Goal: Information Seeking & Learning: Compare options

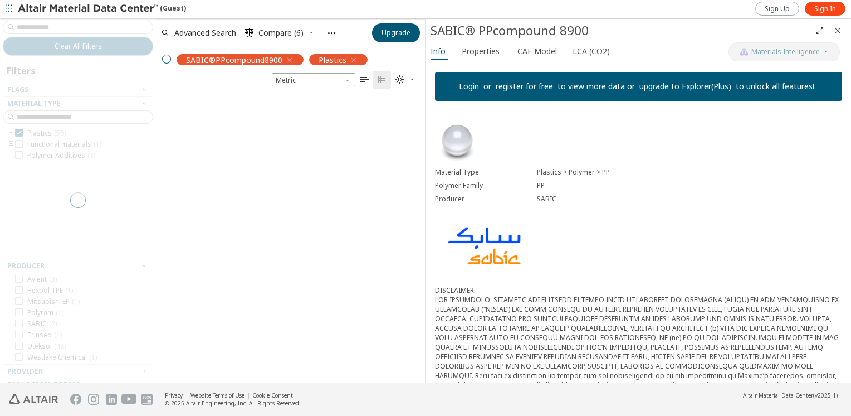
scroll to position [273, 261]
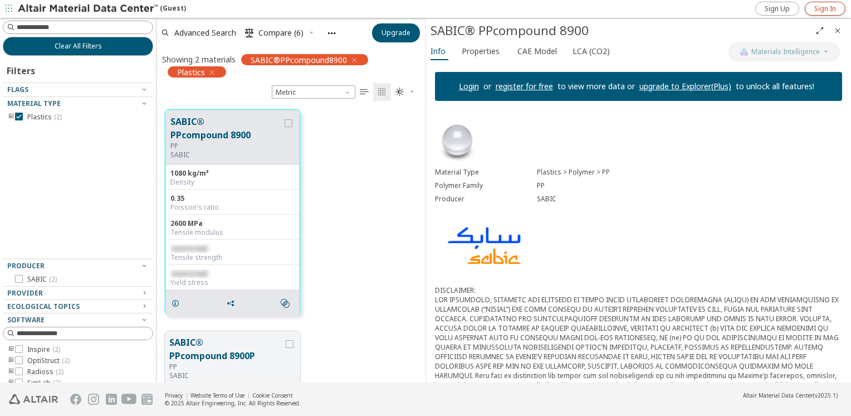
click at [825, 9] on span "Sign In" at bounding box center [825, 8] width 22 height 9
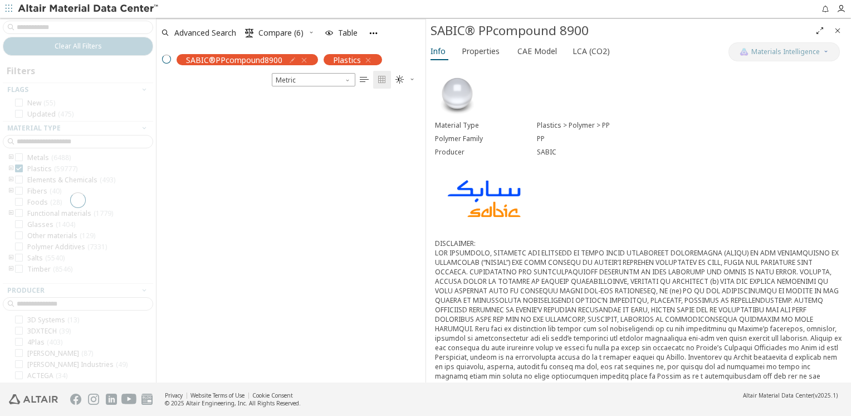
scroll to position [273, 261]
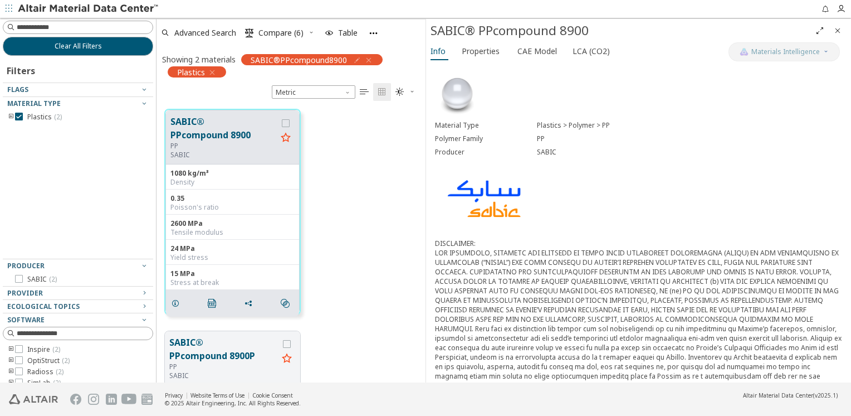
click at [369, 61] on icon "button" at bounding box center [368, 60] width 9 height 9
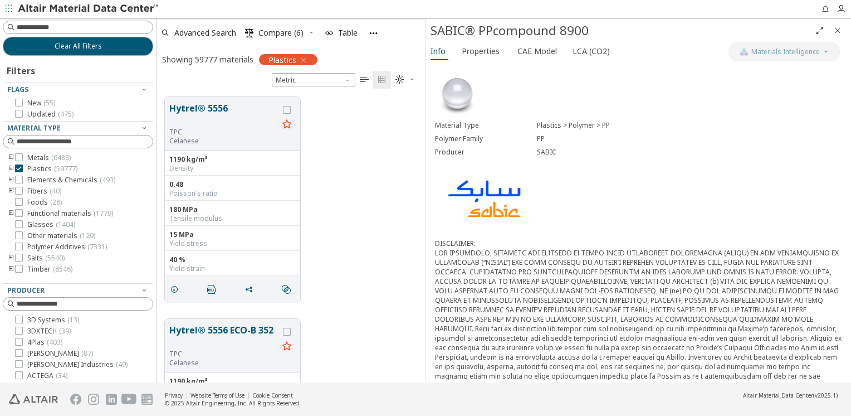
scroll to position [286, 261]
click at [91, 32] on input at bounding box center [79, 27] width 148 height 12
type input "*"
type input "**********"
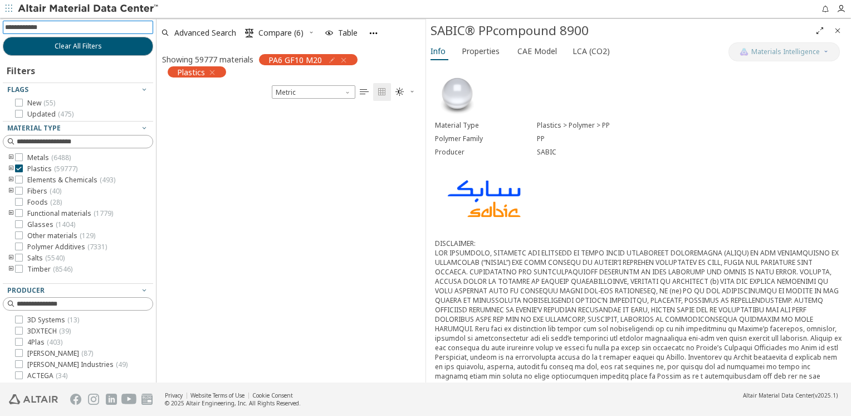
scroll to position [9, 9]
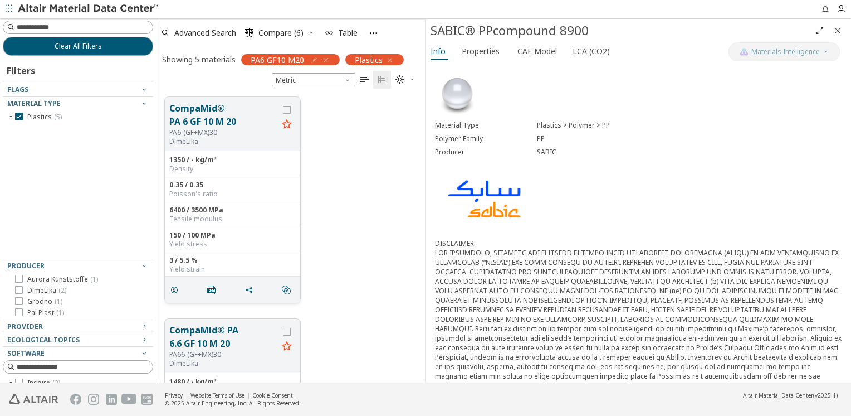
click at [198, 121] on button "CompaMid® PA 6 GF 10 M 20" at bounding box center [223, 114] width 109 height 27
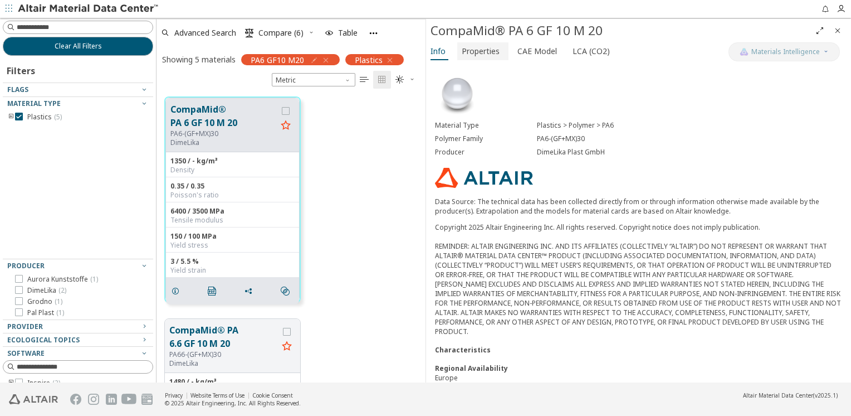
click at [488, 57] on span "Properties" at bounding box center [481, 51] width 38 height 18
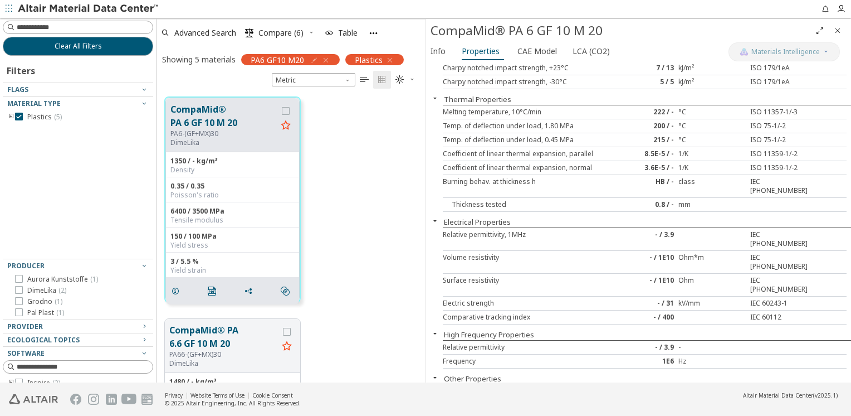
scroll to position [163, 0]
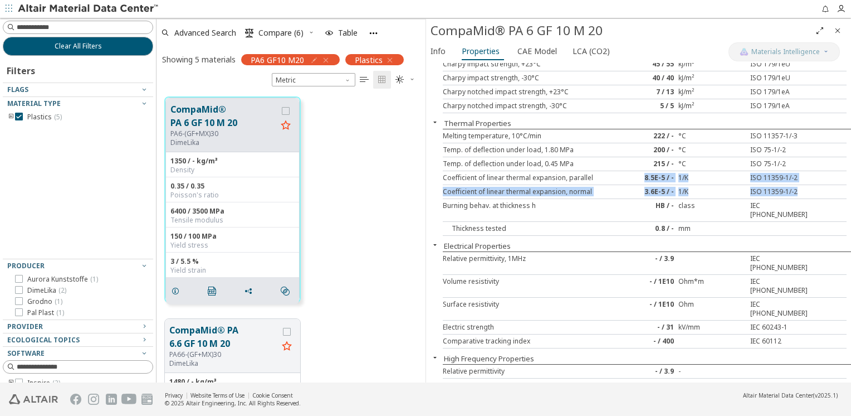
drag, startPoint x: 642, startPoint y: 175, endPoint x: 802, endPoint y: 187, distance: 160.8
click at [802, 187] on div "Melting temperature, 10°C/min 222 / - °C ISO 11357-1/-3 Temp. of deflection und…" at bounding box center [647, 182] width 408 height 107
click at [655, 188] on div "3.6E-5 / -" at bounding box center [644, 191] width 67 height 9
click at [653, 178] on div "8.5E-5 / -" at bounding box center [644, 177] width 67 height 9
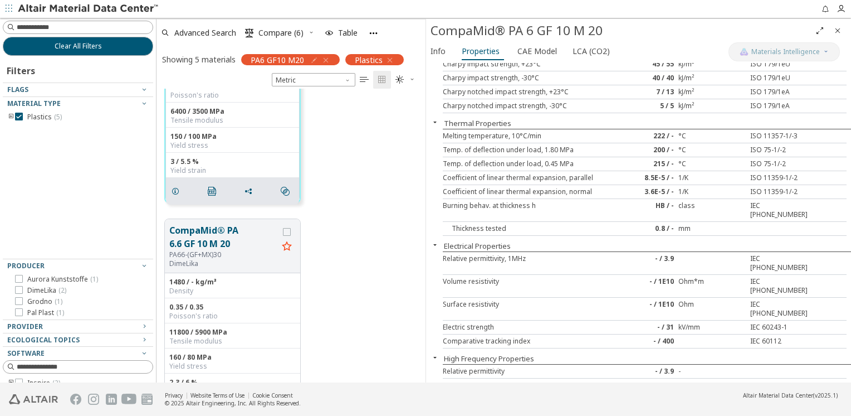
scroll to position [111, 0]
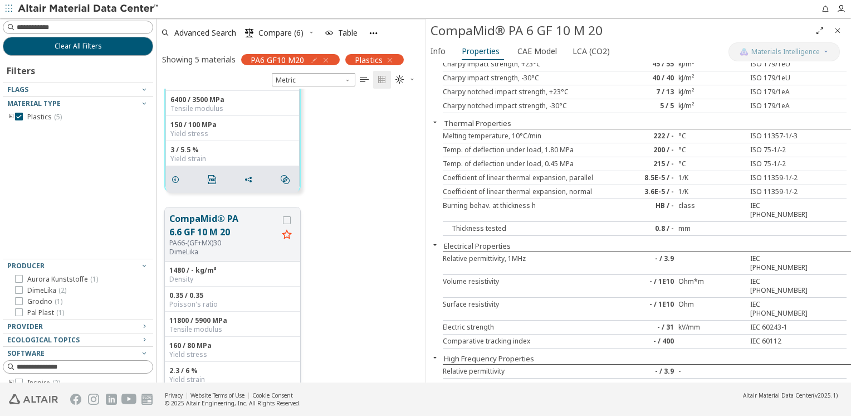
click at [214, 234] on button "CompaMid® PA 6.6 GF 10 M 20" at bounding box center [223, 225] width 109 height 27
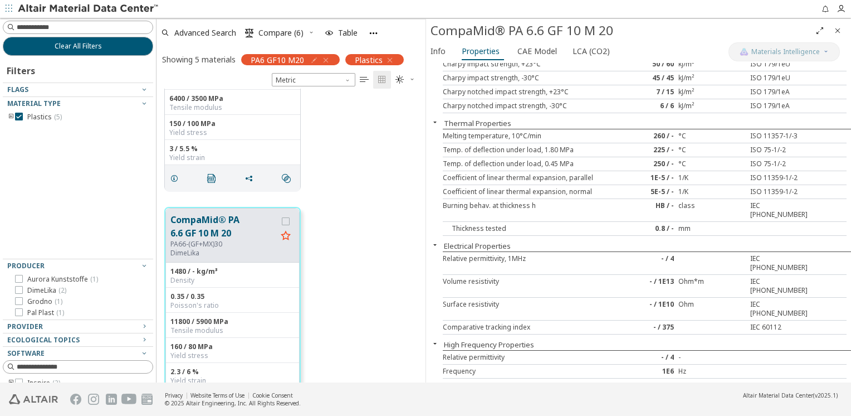
scroll to position [110, 0]
click at [649, 175] on div "1E-5 / -" at bounding box center [644, 177] width 67 height 9
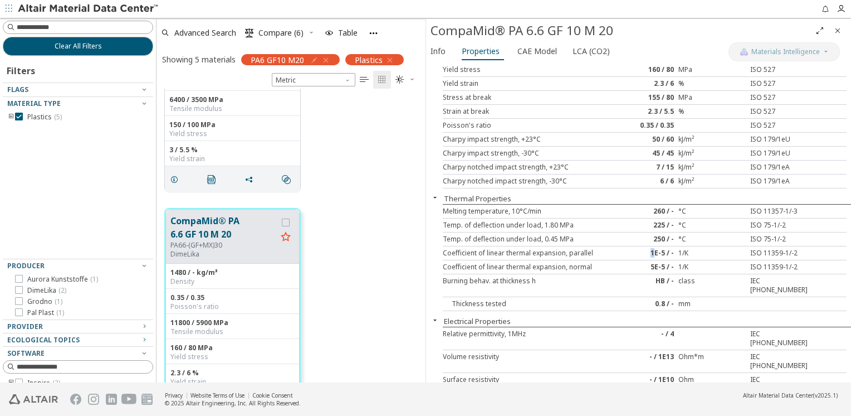
scroll to position [108, 0]
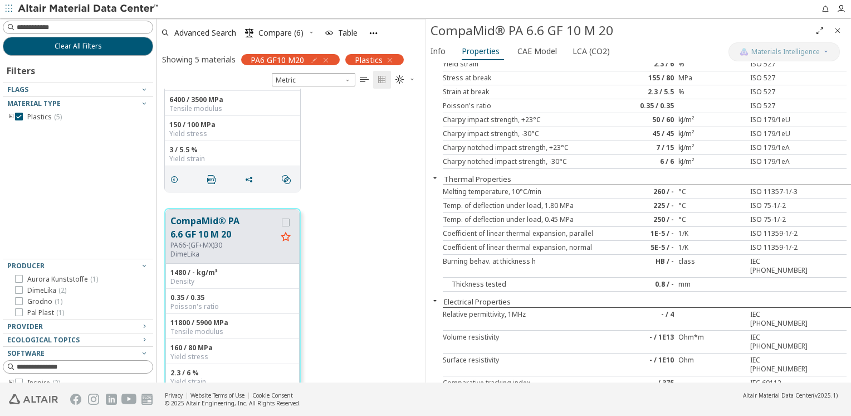
click at [647, 243] on div "5E-5 / -" at bounding box center [644, 247] width 67 height 9
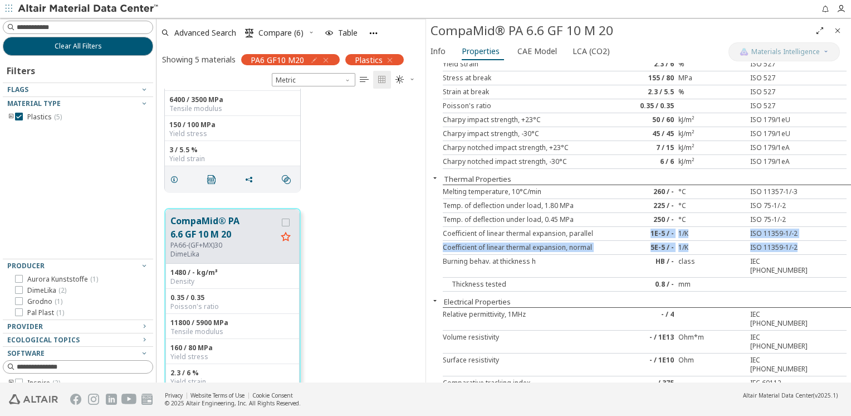
drag, startPoint x: 646, startPoint y: 229, endPoint x: 798, endPoint y: 245, distance: 152.3
click at [798, 245] on div "Melting temperature, 10°C/min 260 / - °C ISO 11357-1/-3 Temp. of deflection und…" at bounding box center [647, 237] width 408 height 107
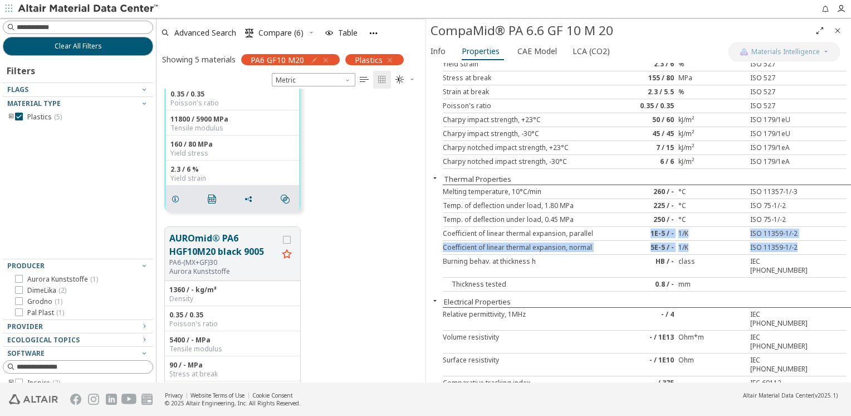
scroll to position [333, 0]
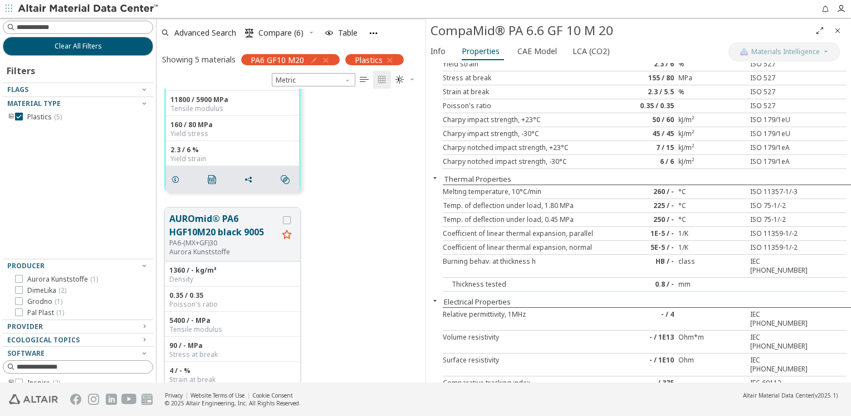
click at [219, 253] on p "Aurora Kunststoffe" at bounding box center [223, 251] width 109 height 9
click at [231, 245] on div "PA6-(MX+GF)30" at bounding box center [223, 242] width 109 height 9
click at [229, 228] on button "AUROmid® PA6 HGF10M20 black 9005" at bounding box center [223, 225] width 109 height 27
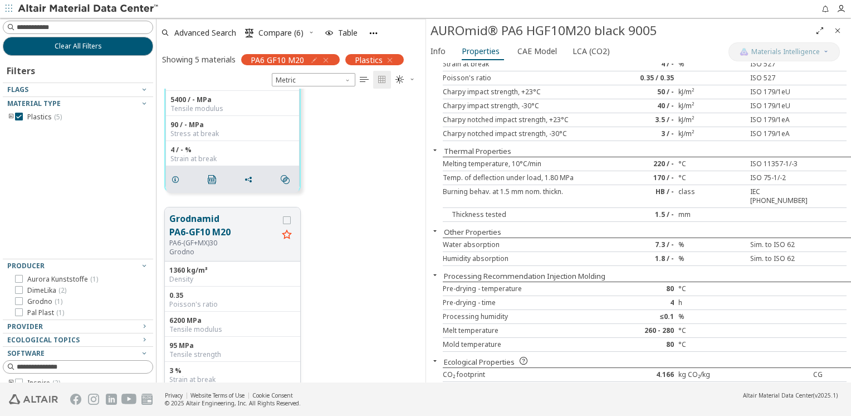
scroll to position [555, 0]
click at [221, 224] on button "Grodnamid PA6-GF10 M20" at bounding box center [223, 225] width 109 height 27
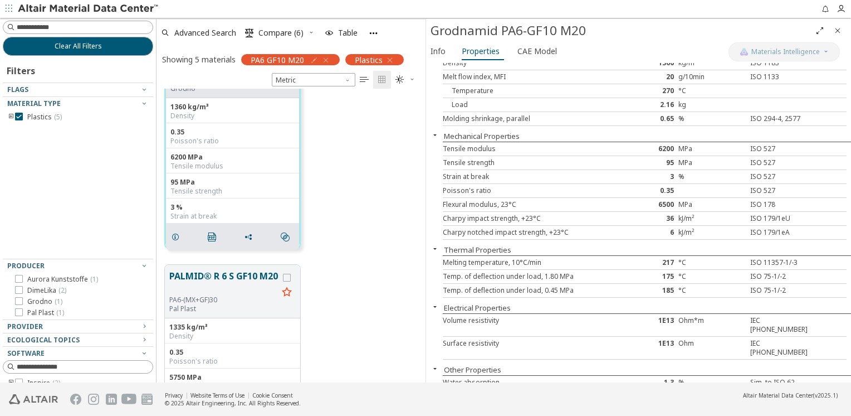
scroll to position [721, 0]
click at [222, 293] on div "PA6-(MX+GF)30" at bounding box center [223, 297] width 109 height 9
click at [216, 286] on button "PALMID® R 6 S GF10 M20" at bounding box center [223, 280] width 109 height 26
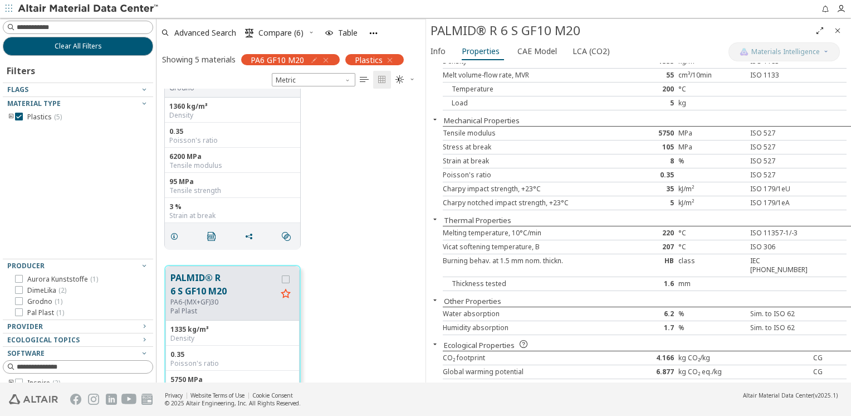
scroll to position [536, 0]
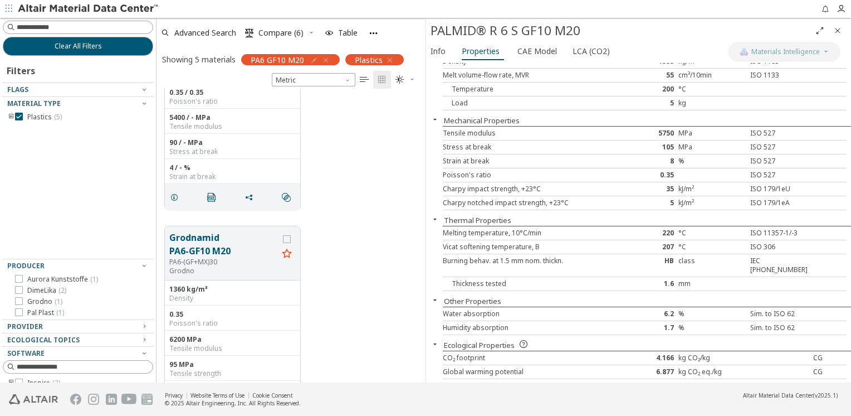
click at [326, 61] on icon "button" at bounding box center [325, 60] width 9 height 9
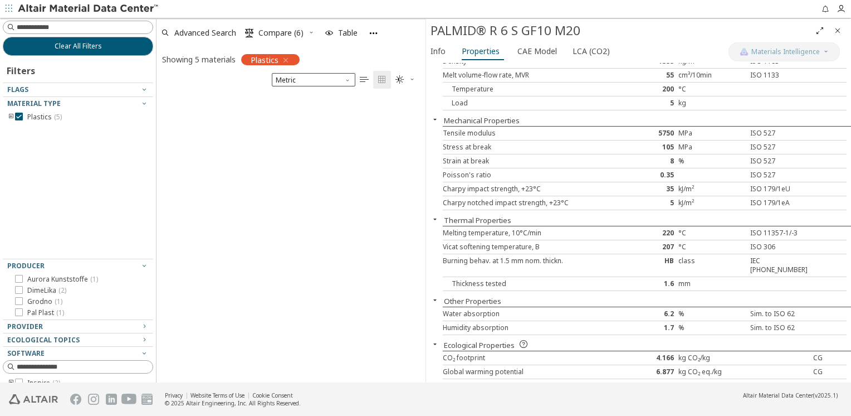
scroll to position [304, 261]
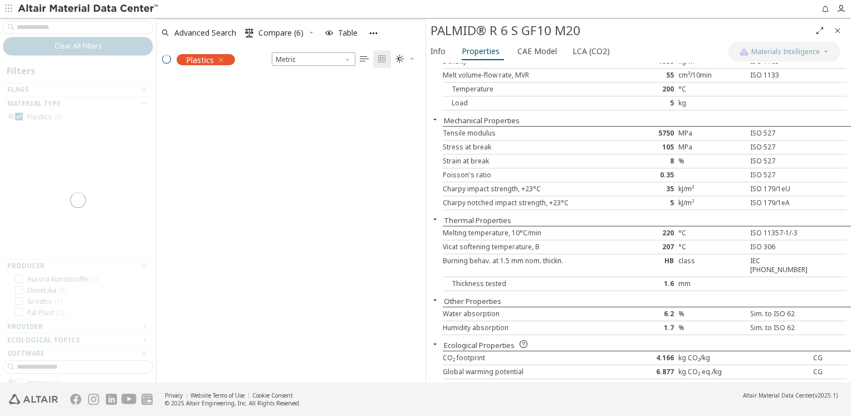
click at [63, 31] on div at bounding box center [78, 200] width 156 height 364
click at [63, 28] on div at bounding box center [78, 200] width 156 height 364
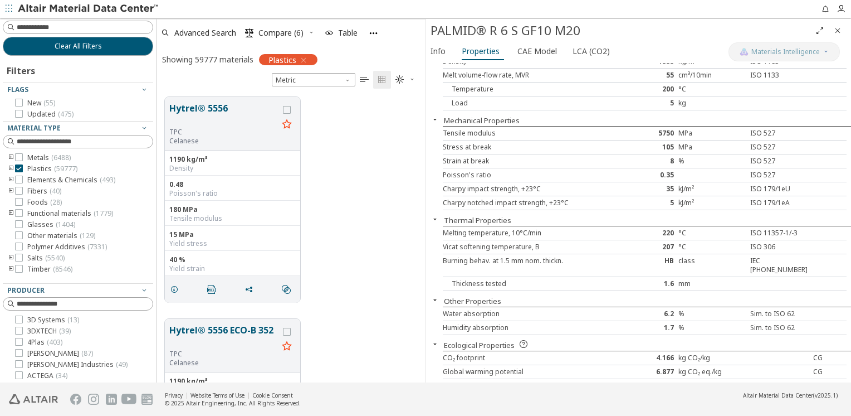
scroll to position [286, 261]
click at [61, 28] on input at bounding box center [79, 27] width 148 height 12
type input "**********"
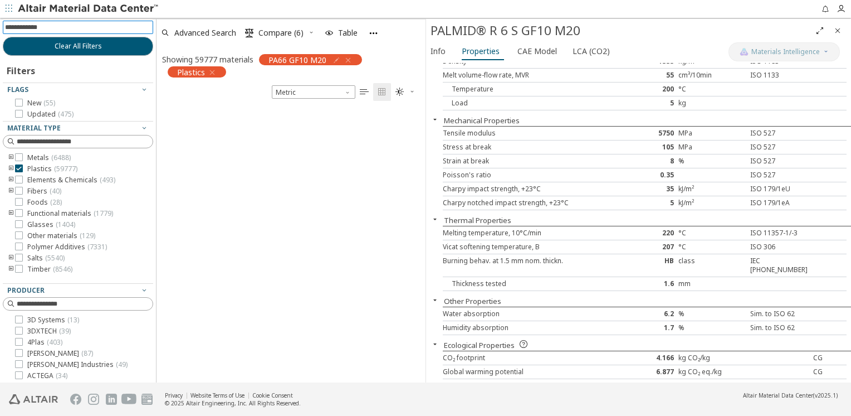
scroll to position [9, 9]
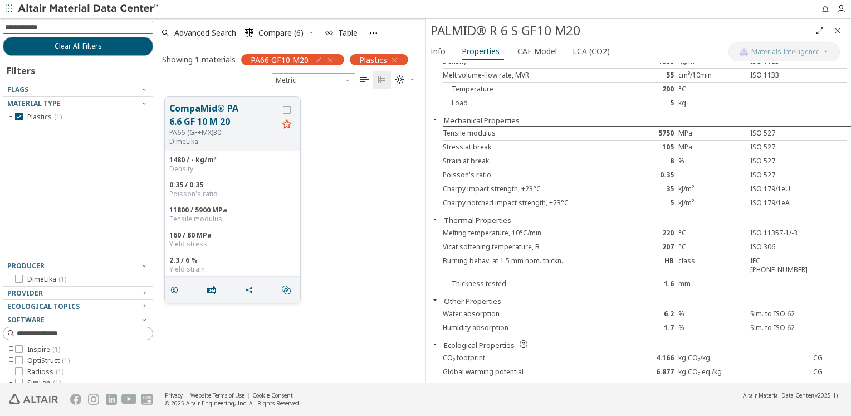
click at [206, 125] on button "CompaMid® PA 6.6 GF 10 M 20" at bounding box center [223, 114] width 109 height 27
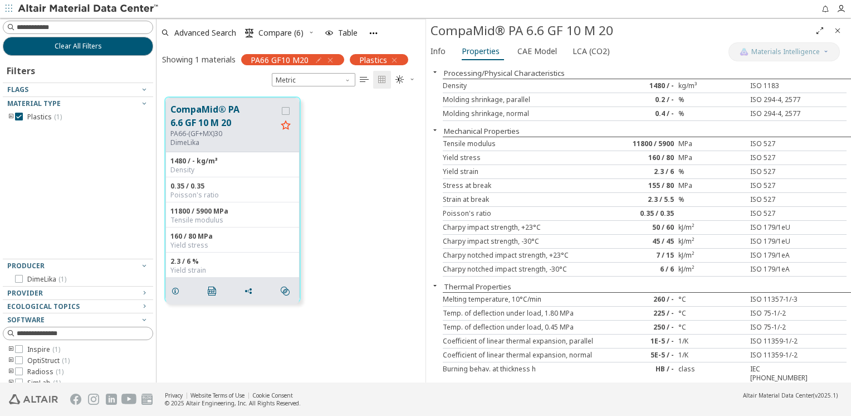
click at [331, 59] on icon "button" at bounding box center [330, 60] width 9 height 9
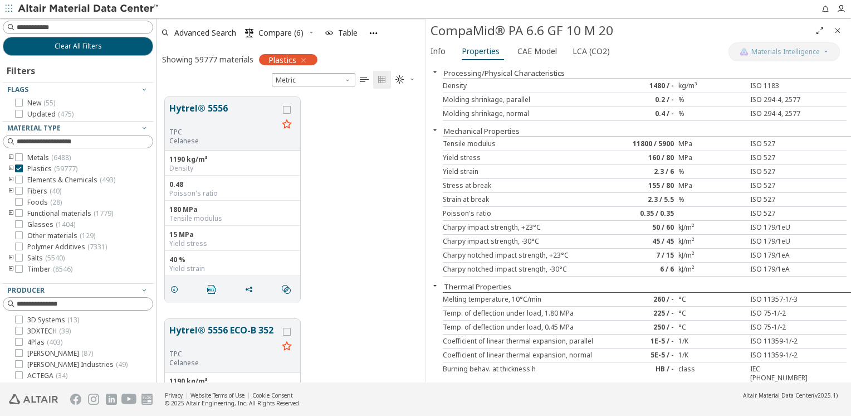
scroll to position [286, 261]
click at [841, 33] on icon "Close" at bounding box center [837, 30] width 9 height 9
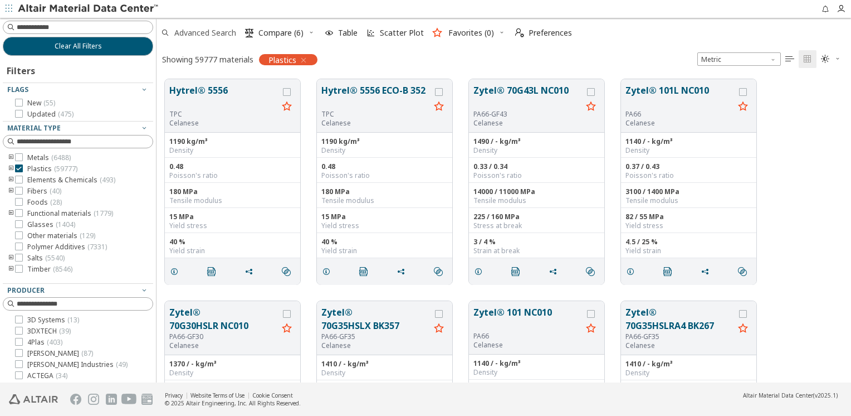
click at [214, 35] on span "Advanced Search" at bounding box center [205, 33] width 62 height 8
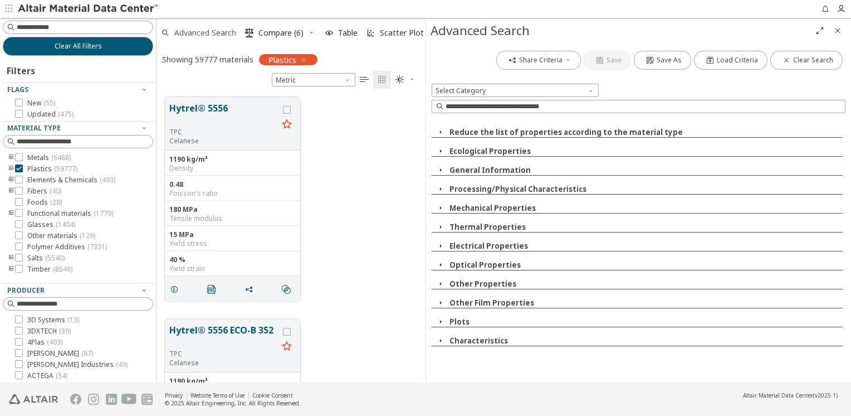
scroll to position [286, 261]
click at [437, 226] on icon "button" at bounding box center [440, 226] width 9 height 9
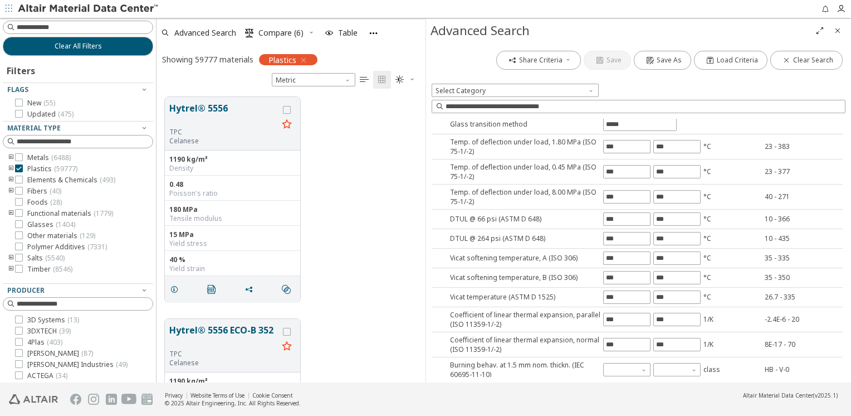
scroll to position [223, 0]
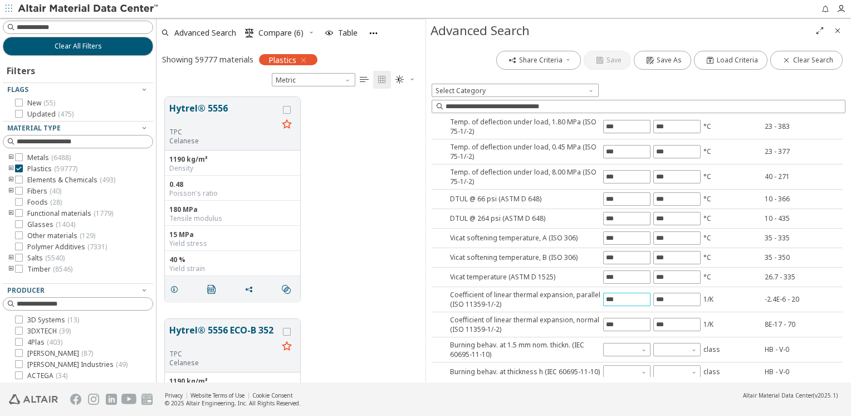
click at [619, 293] on input "text" at bounding box center [627, 299] width 46 height 12
click at [677, 295] on input "text" at bounding box center [677, 299] width 46 height 12
type input "**"
click at [686, 319] on div "Share Criteria Save Save As Load Criteria Clear Search Select Category Reduce t…" at bounding box center [638, 212] width 425 height 340
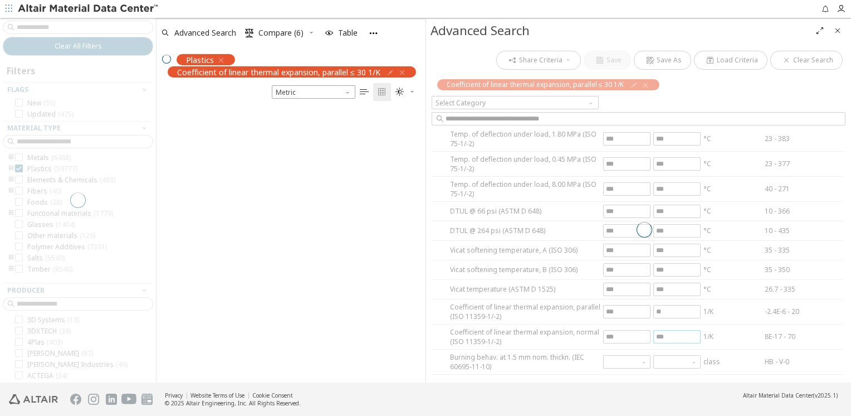
scroll to position [273, 261]
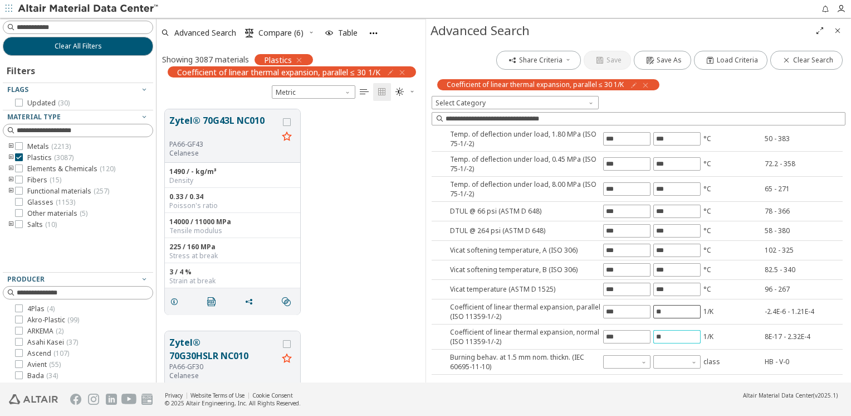
type input "**"
click at [680, 302] on div "Share Criteria Save Save As Load Criteria Clear Search Coefficient of linear th…" at bounding box center [638, 212] width 425 height 340
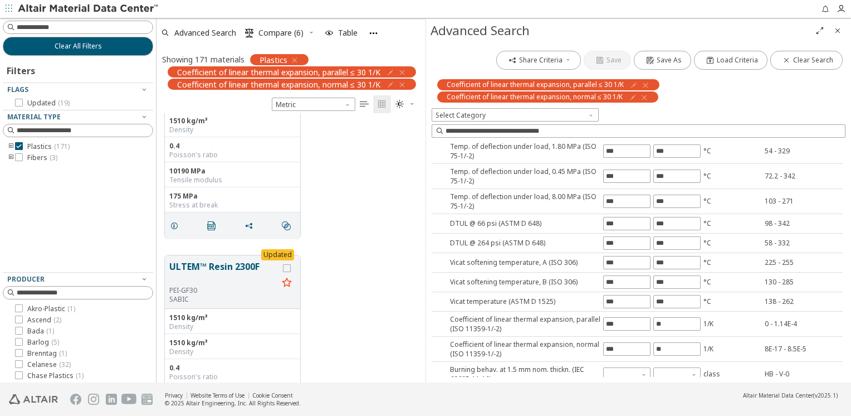
scroll to position [384, 0]
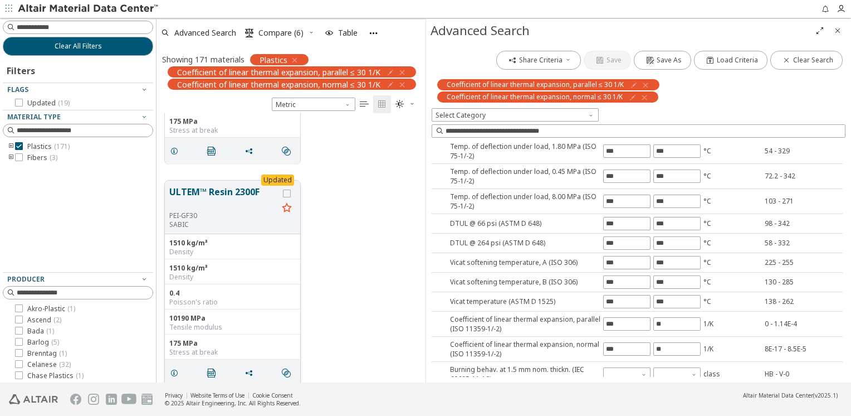
click at [217, 193] on button "ULTEM™ Resin 2300F" at bounding box center [223, 198] width 109 height 26
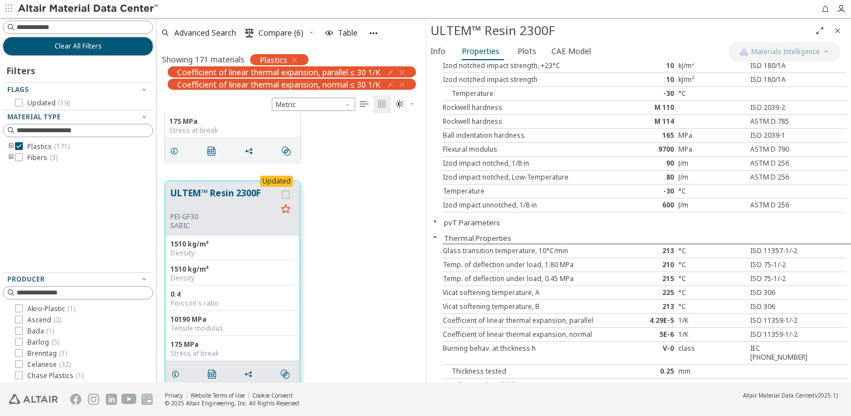
scroll to position [390, 0]
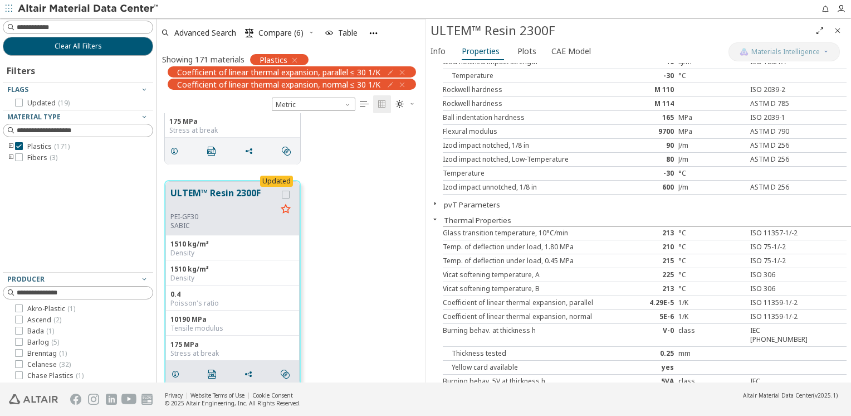
click at [646, 299] on div "4.29E-5" at bounding box center [644, 302] width 67 height 9
drag, startPoint x: 646, startPoint y: 299, endPoint x: 668, endPoint y: 299, distance: 22.8
click at [668, 299] on div "4.29E-5" at bounding box center [644, 302] width 67 height 9
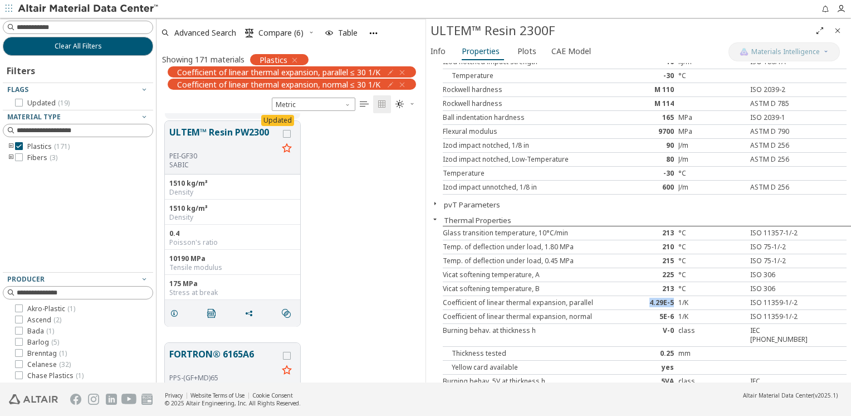
scroll to position [2222, 0]
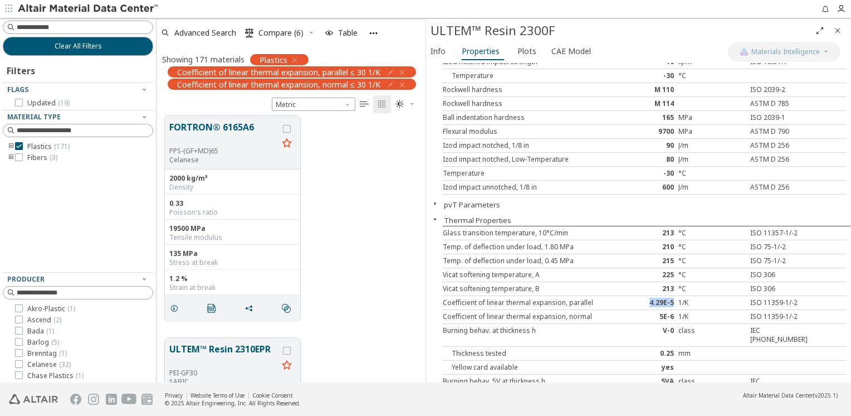
click at [218, 350] on button "ULTEM™ Resin 2310EPR" at bounding box center [223, 355] width 109 height 26
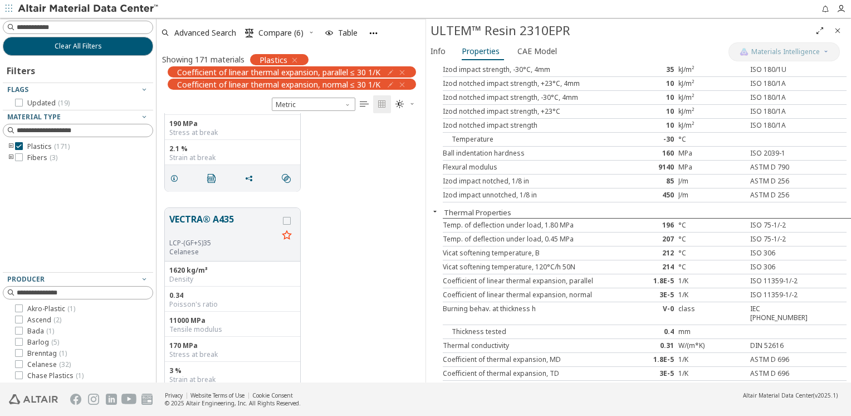
scroll to position [3829, 0]
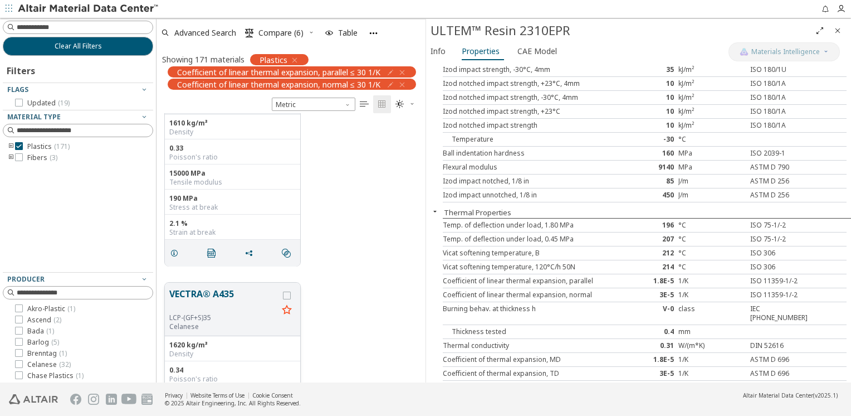
click at [196, 293] on button "VECTRA® A435" at bounding box center [223, 300] width 109 height 26
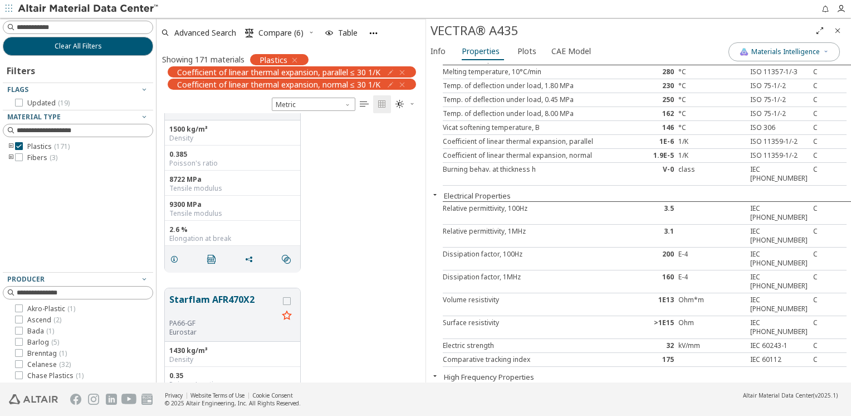
scroll to position [15242, 0]
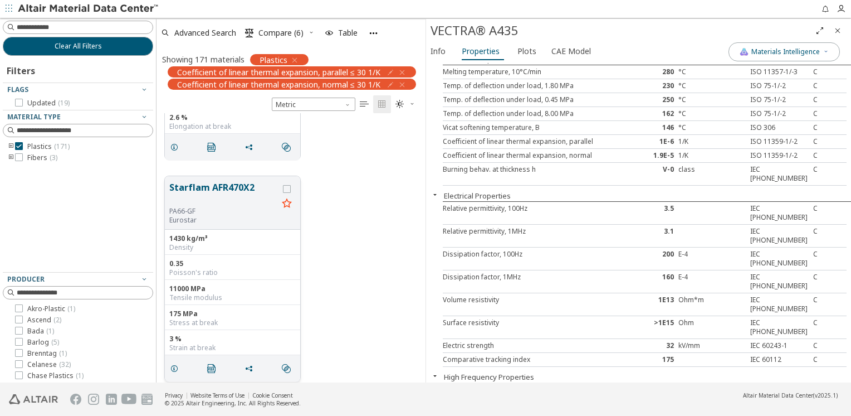
click at [237, 180] on button "Starflam AFR470X2" at bounding box center [223, 193] width 109 height 26
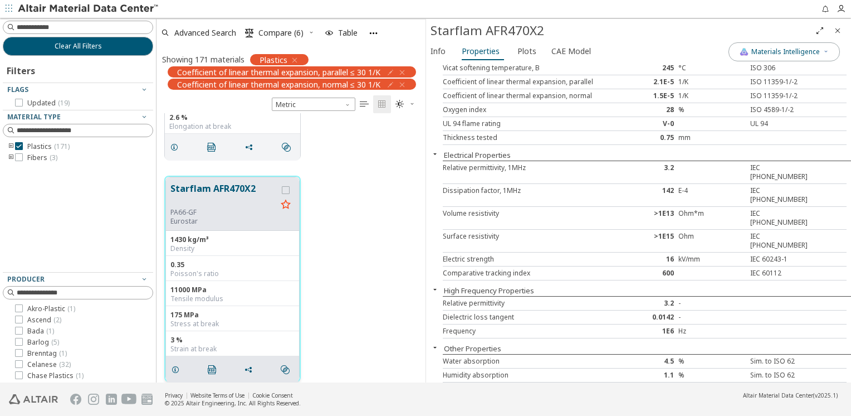
scroll to position [232, 0]
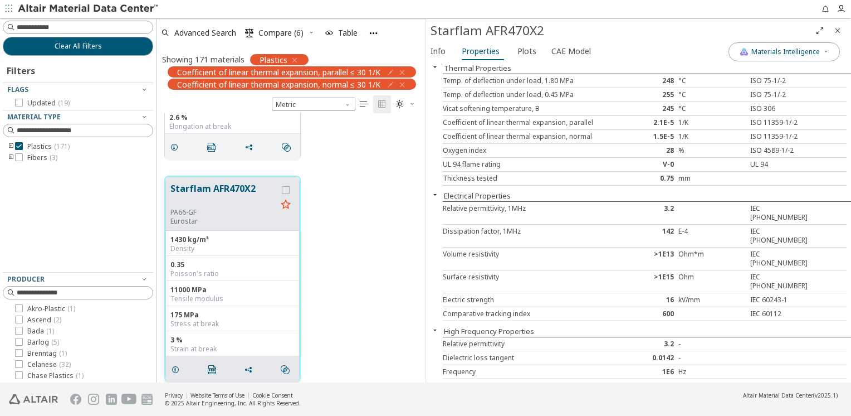
drag, startPoint x: 259, startPoint y: 187, endPoint x: 173, endPoint y: 190, distance: 85.8
click at [175, 187] on button "Starflam AFR470X2" at bounding box center [223, 195] width 106 height 26
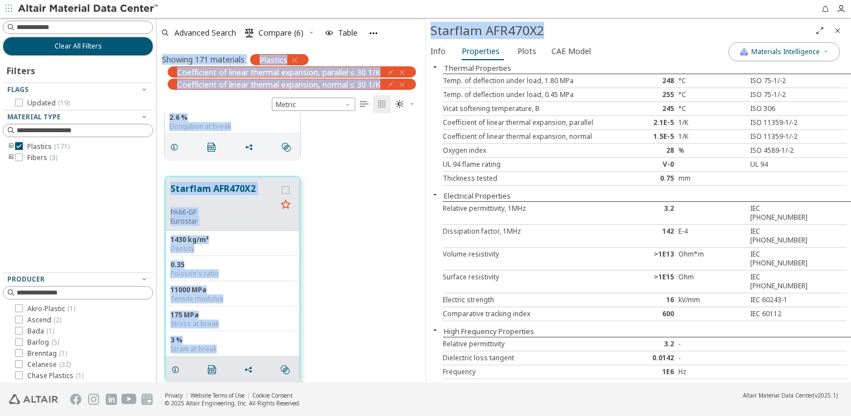
drag, startPoint x: 552, startPoint y: 32, endPoint x: 397, endPoint y: 33, distance: 154.8
click at [395, 32] on div "Clear All Filters Filters Flags Updated ( 19 ) Material Type Plastics ( 171 ) F…" at bounding box center [425, 200] width 851 height 364
copy div "Loremip 252 dolorsita Consecte Adipiscinge se doeius tempori utlaboree, dolorem…"
click at [545, 27] on div "Starflam AFR470X2" at bounding box center [621, 31] width 380 height 18
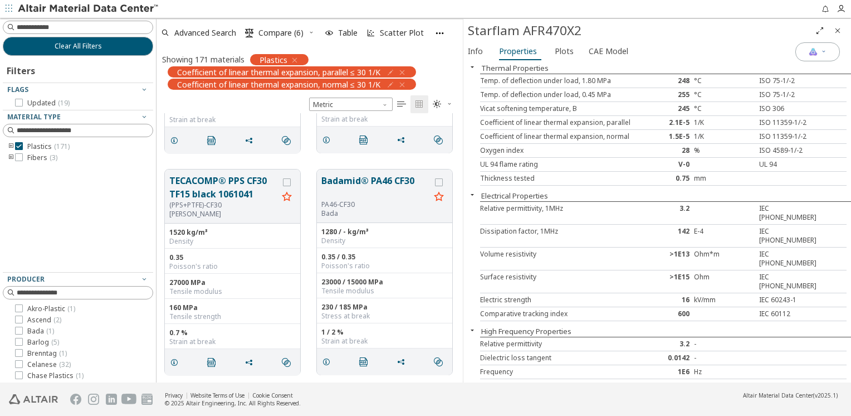
scroll to position [9, 9]
drag, startPoint x: 428, startPoint y: 31, endPoint x: 451, endPoint y: 37, distance: 23.0
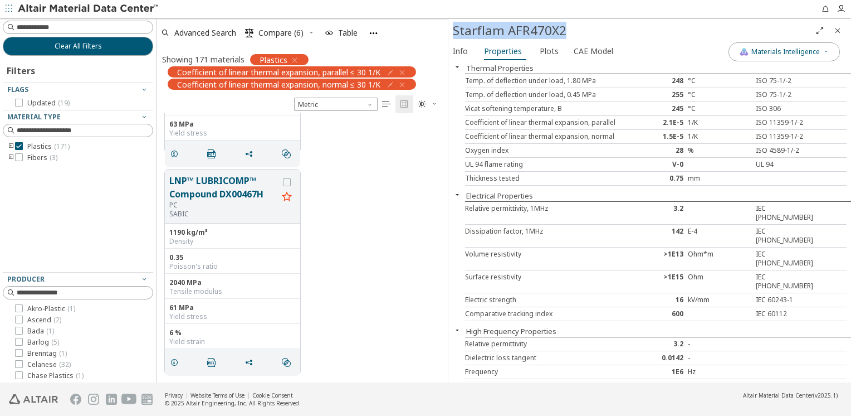
drag, startPoint x: 456, startPoint y: 31, endPoint x: 561, endPoint y: 35, distance: 105.9
click at [561, 35] on div "Starflam AFR470X2" at bounding box center [632, 31] width 358 height 18
copy div "Starflam AFR470X2"
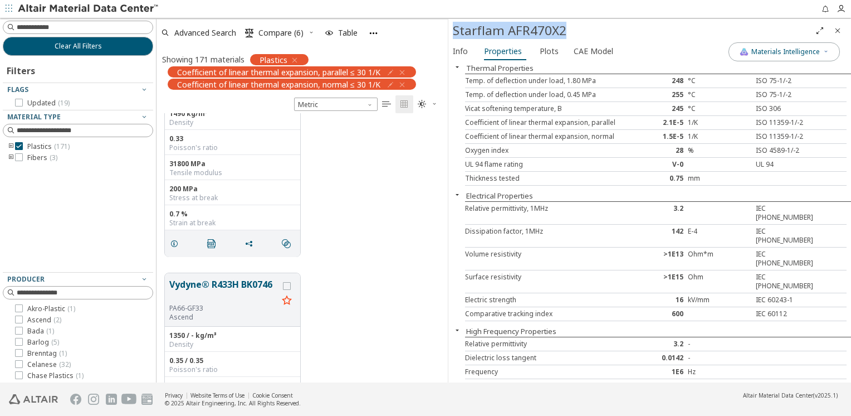
scroll to position [11210, 0]
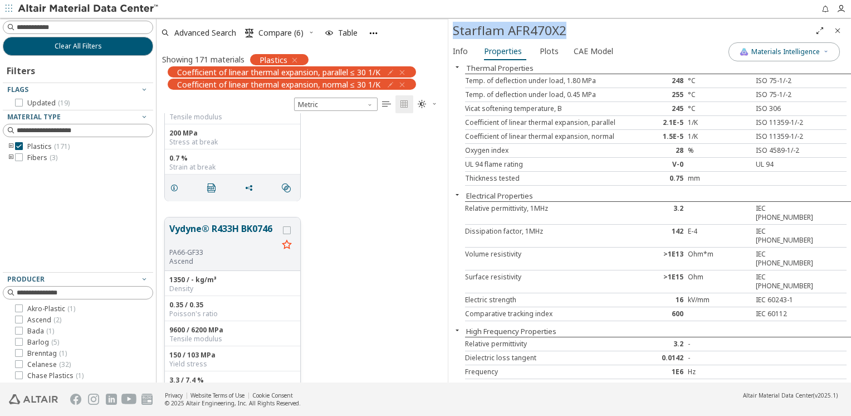
click at [237, 229] on button "Vydyne® R433H BK0746" at bounding box center [223, 235] width 109 height 26
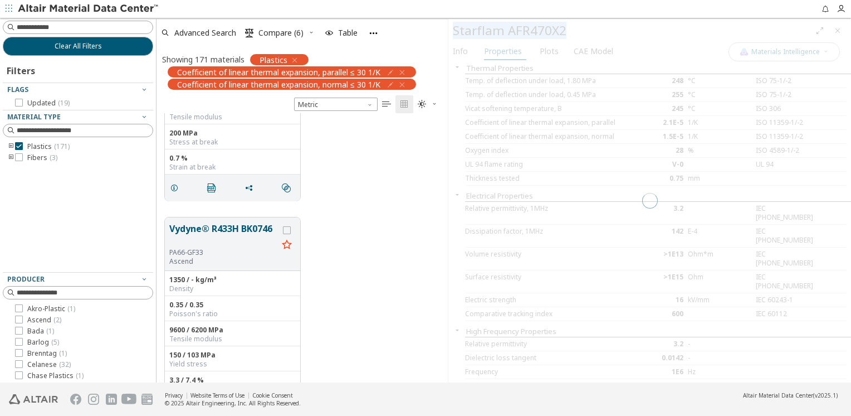
scroll to position [270, 0]
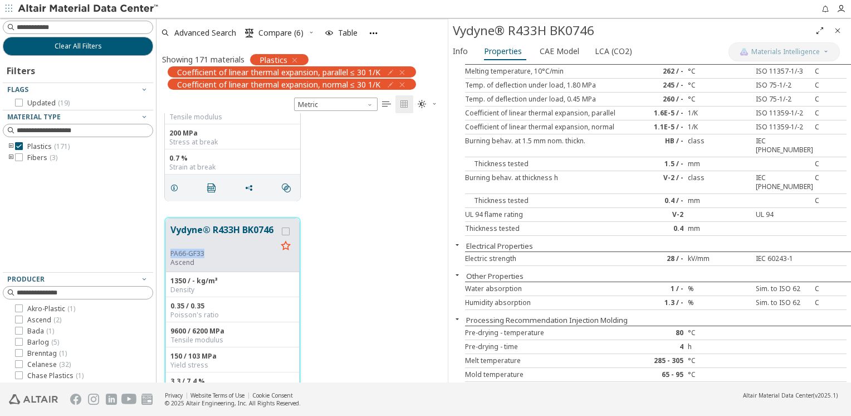
drag, startPoint x: 172, startPoint y: 253, endPoint x: 207, endPoint y: 254, distance: 35.7
click at [207, 254] on div "PA66-GF33" at bounding box center [223, 253] width 106 height 9
drag, startPoint x: 207, startPoint y: 254, endPoint x: 212, endPoint y: 247, distance: 8.4
click at [212, 247] on button "Vydyne® R433H BK0746" at bounding box center [223, 236] width 106 height 26
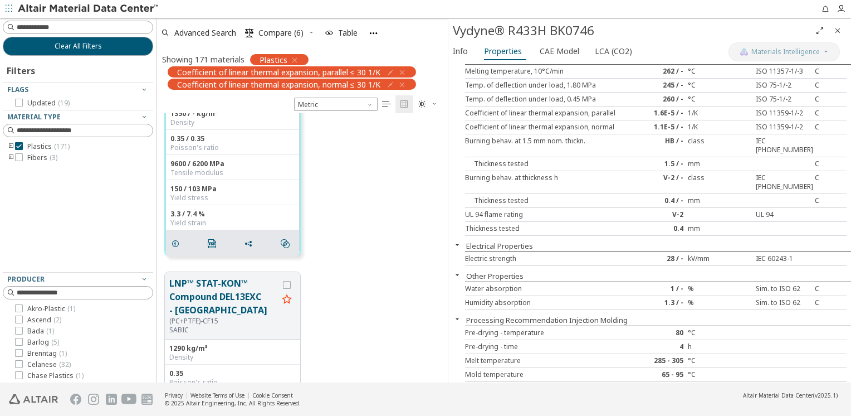
scroll to position [11321, 0]
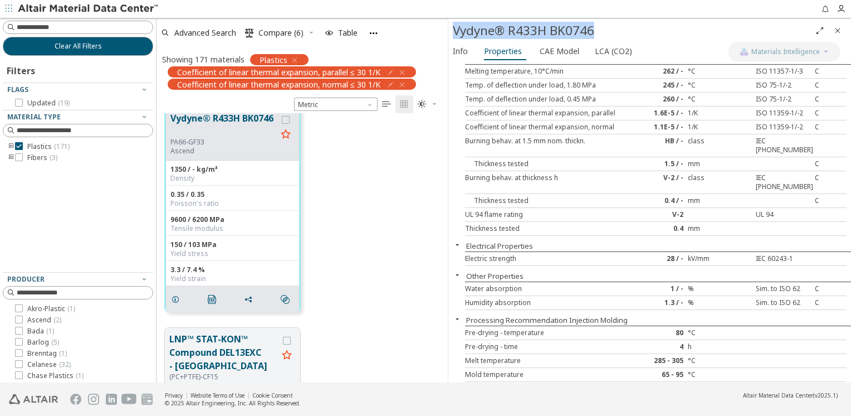
drag, startPoint x: 572, startPoint y: 33, endPoint x: 452, endPoint y: 36, distance: 120.3
click at [452, 36] on div "Vydyne® R433H BK0746" at bounding box center [649, 30] width 403 height 23
copy div "Vydyne® R433H BK0746"
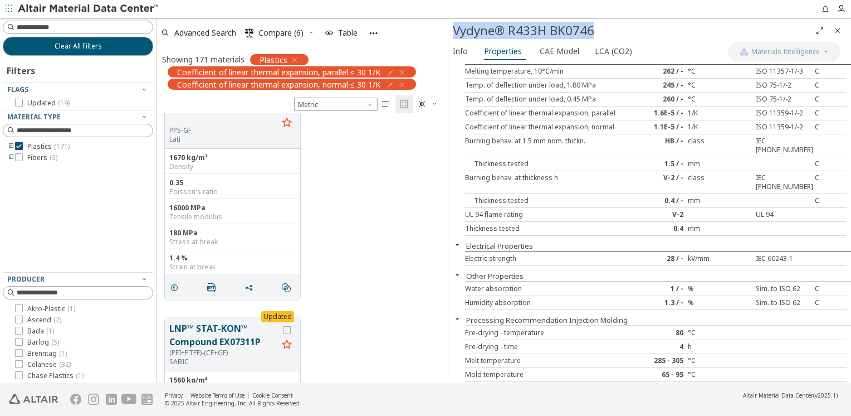
scroll to position [17492, 0]
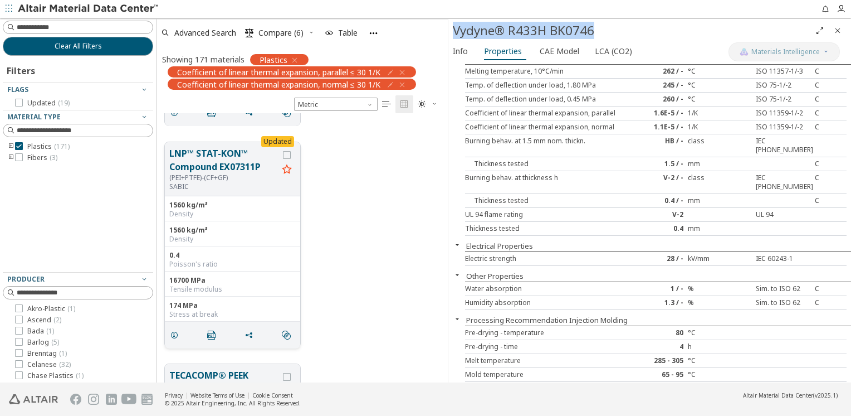
click at [238, 165] on button "LNP™ STAT-KON™ Compound EX07311P" at bounding box center [223, 159] width 109 height 27
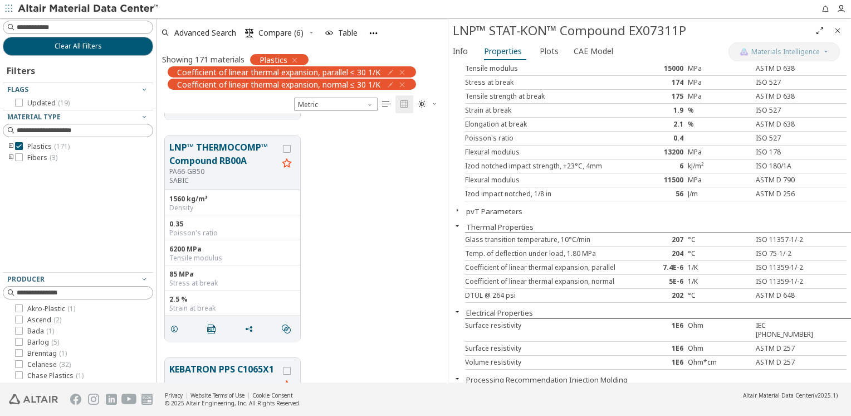
scroll to position [20612, 0]
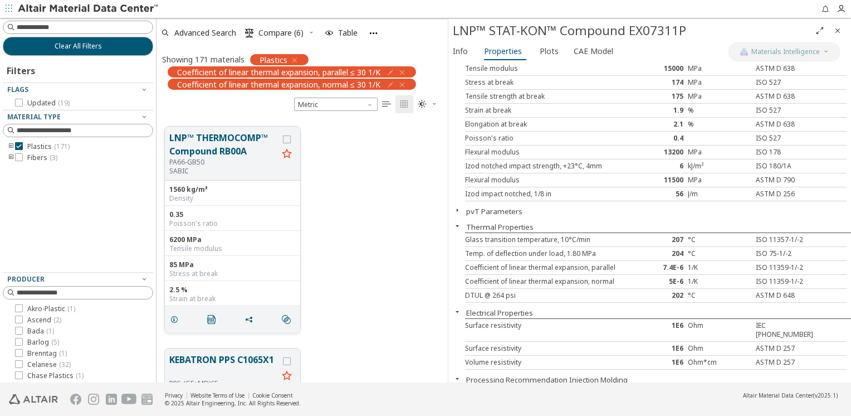
click at [247, 142] on button "LNP™ THERMOCOMP™ Compound RB00A" at bounding box center [223, 144] width 109 height 27
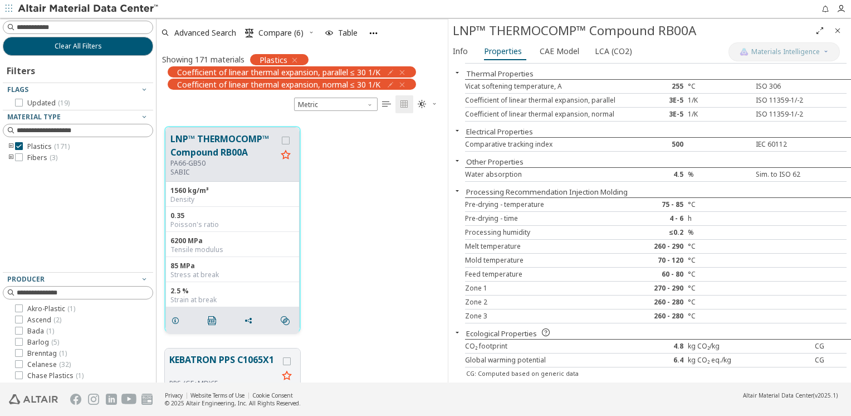
scroll to position [48, 0]
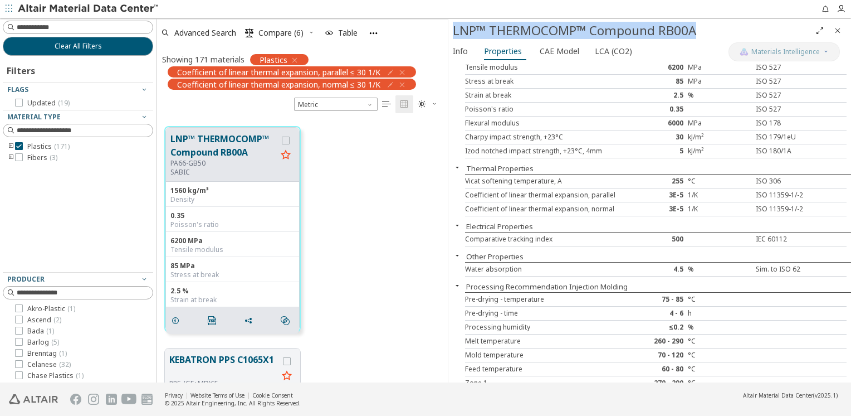
drag, startPoint x: 698, startPoint y: 30, endPoint x: 453, endPoint y: 32, distance: 245.1
click at [453, 32] on div "LNP™ THERMOCOMP™ Compound RB00A" at bounding box center [632, 31] width 358 height 18
copy div "LNP™ THERMOCOMP™ Compound RB00A"
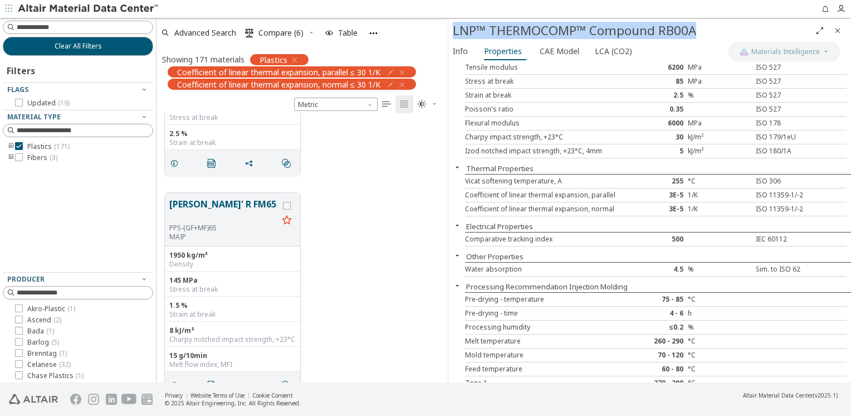
scroll to position [23229, 0]
